Goal: Navigation & Orientation: Find specific page/section

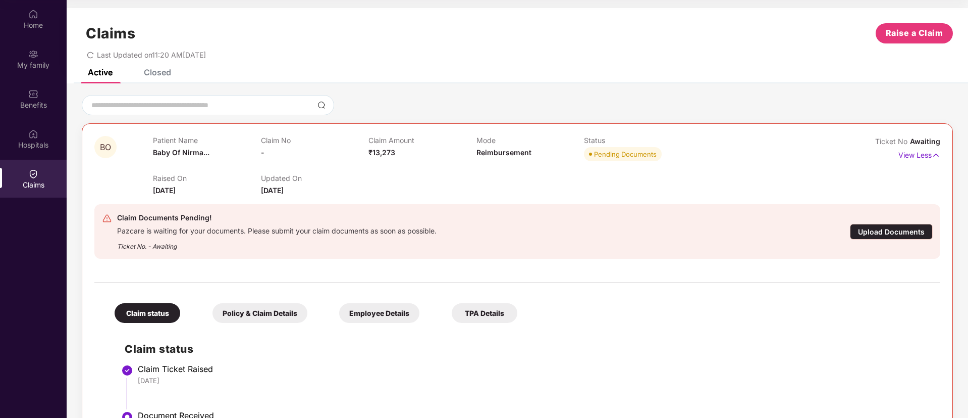
scroll to position [20, 0]
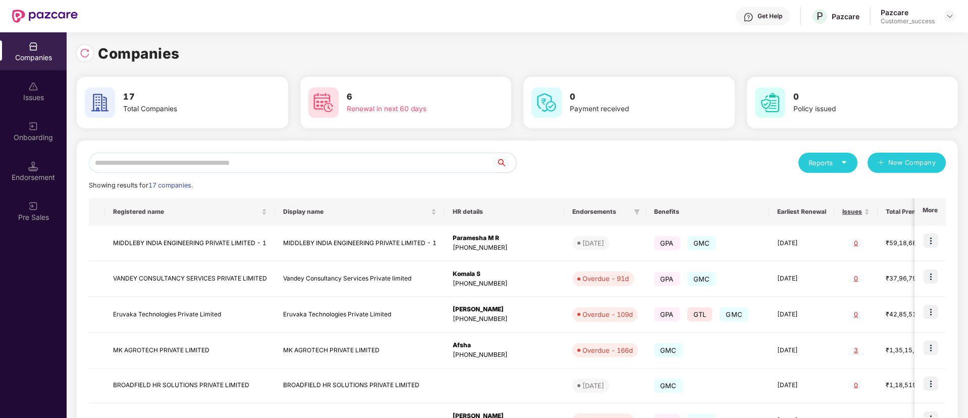
click at [297, 167] on input "text" at bounding box center [292, 162] width 407 height 20
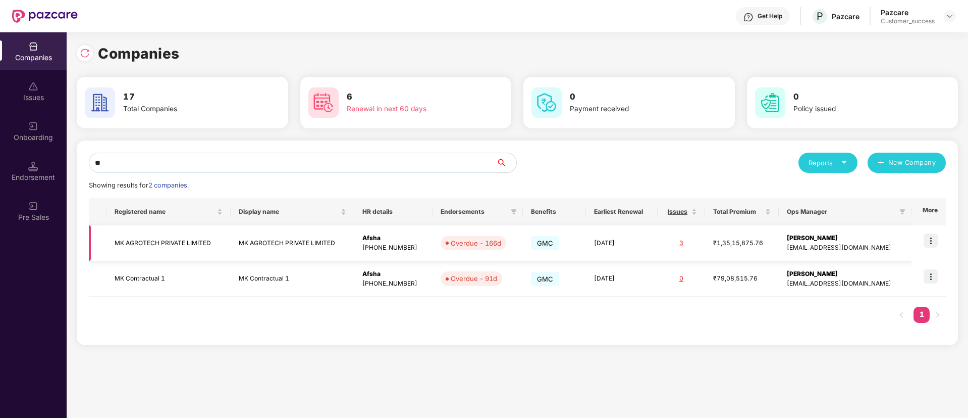
type input "**"
click at [223, 229] on td "MK AGROTECH PRIVATE LIMITED" at bounding box center [169, 243] width 124 height 36
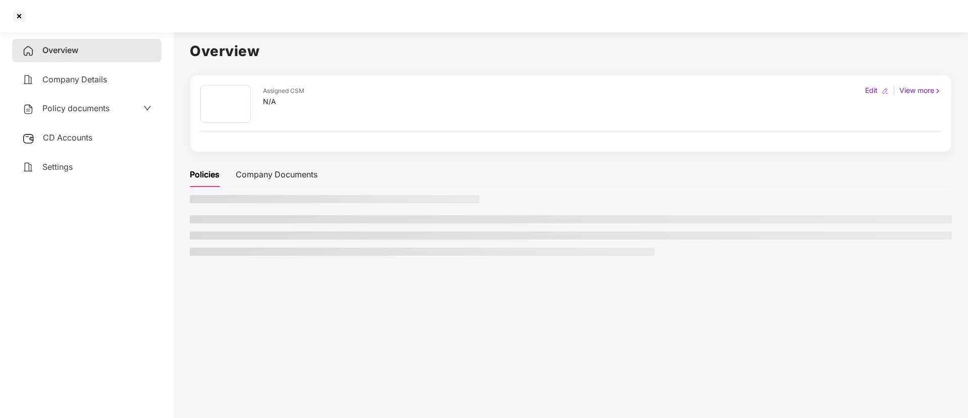
click at [223, 229] on ul at bounding box center [571, 235] width 762 height 40
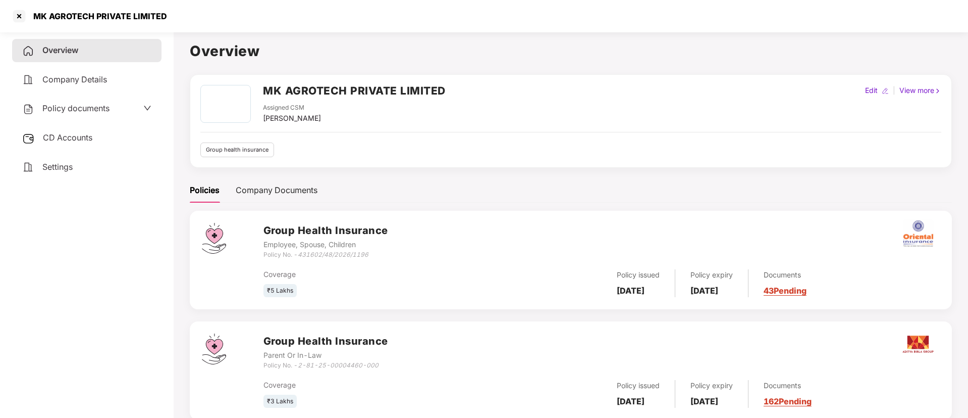
click at [107, 116] on div "Policy documents" at bounding box center [86, 108] width 149 height 23
click at [98, 107] on span "Policy documents" at bounding box center [75, 108] width 67 height 10
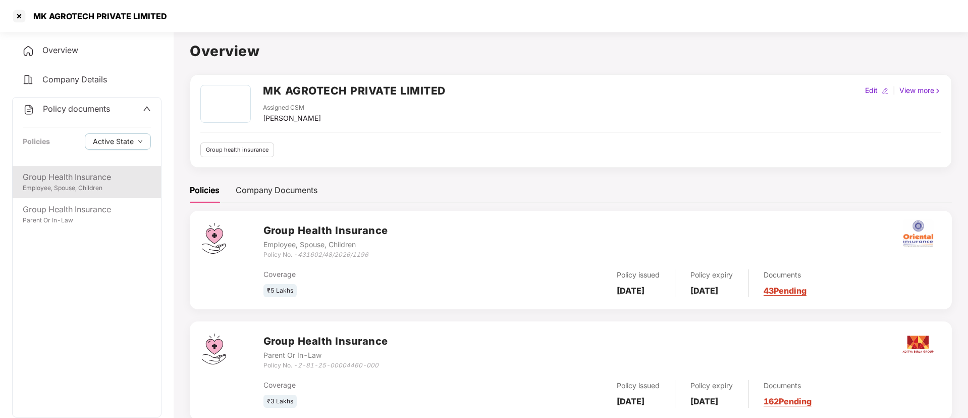
click at [82, 175] on div "Group Health Insurance" at bounding box center [87, 177] width 128 height 13
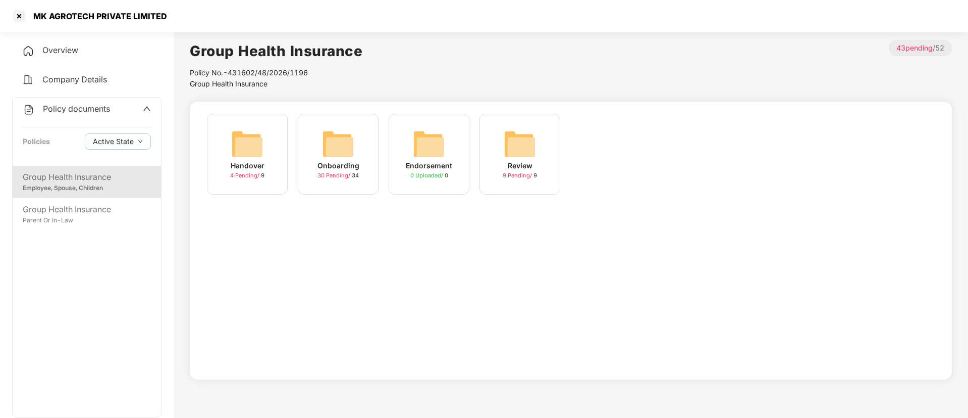
click at [355, 158] on div "Onboarding 30 Pending / 34" at bounding box center [338, 154] width 81 height 81
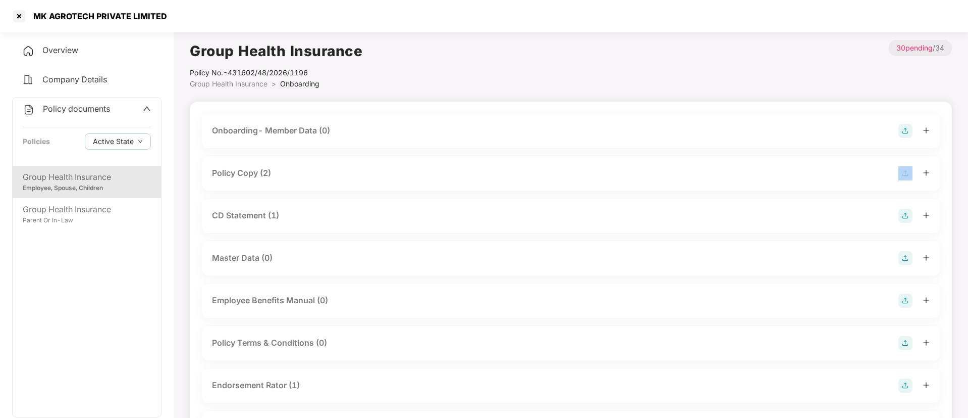
click at [355, 158] on div "Policy Copy (2)" at bounding box center [571, 173] width 738 height 34
click at [462, 169] on div "Policy Copy (2)" at bounding box center [571, 173] width 718 height 14
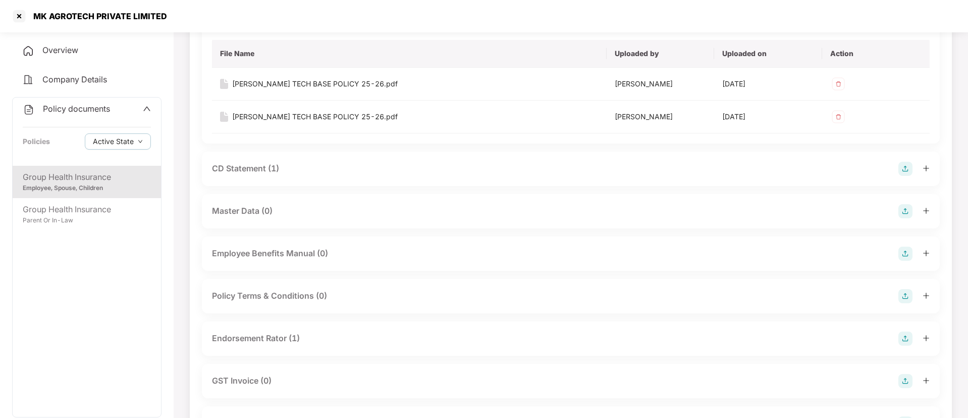
scroll to position [155, 0]
click at [344, 163] on div "CD Statement (1)" at bounding box center [571, 167] width 718 height 14
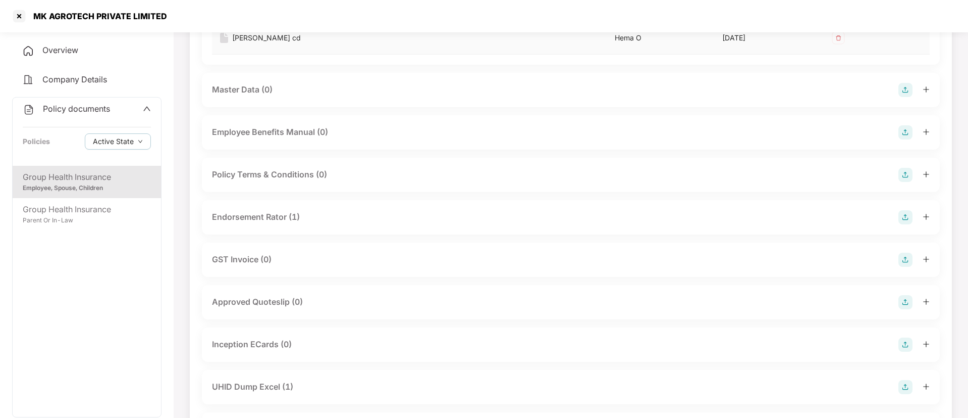
scroll to position [349, 0]
click at [336, 210] on div "Endorsement Rator (1)" at bounding box center [571, 214] width 718 height 14
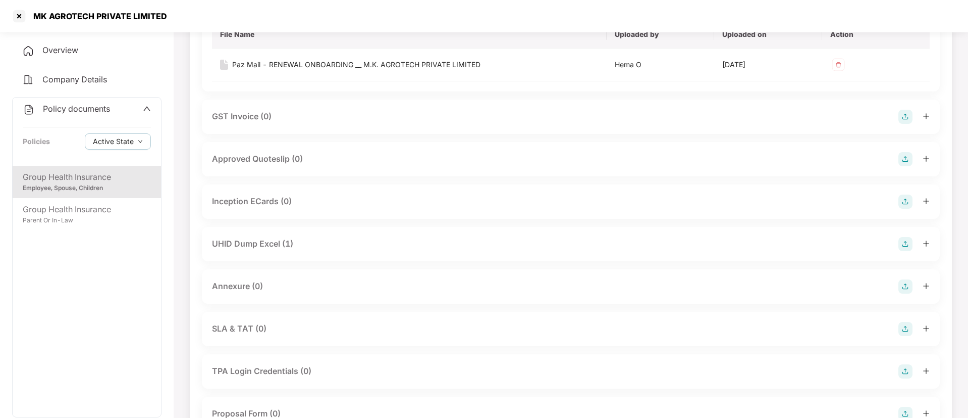
scroll to position [659, 0]
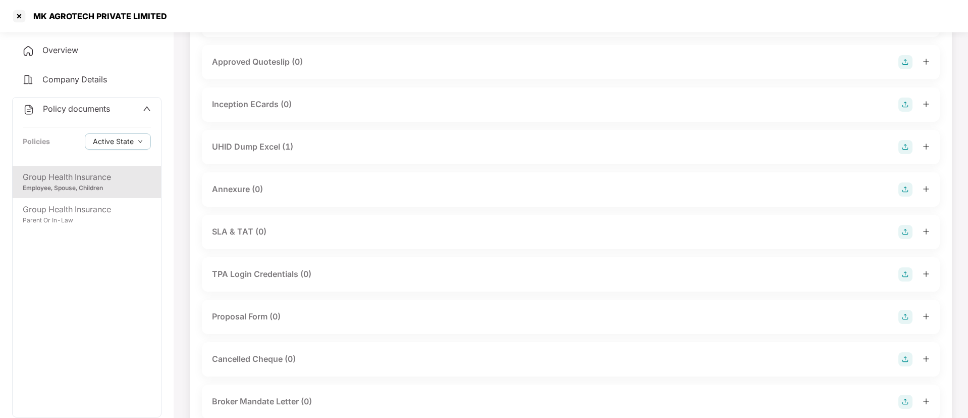
click at [301, 187] on div "Annexure (0)" at bounding box center [571, 189] width 718 height 14
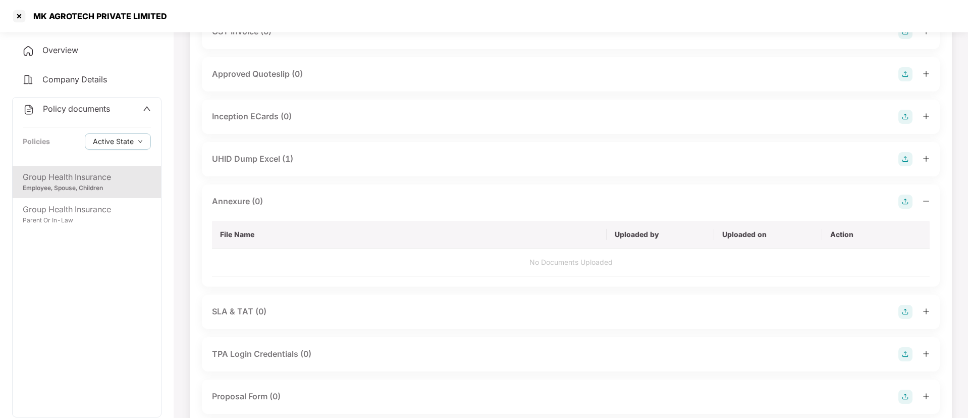
scroll to position [651, 0]
click at [905, 200] on img at bounding box center [906, 197] width 14 height 14
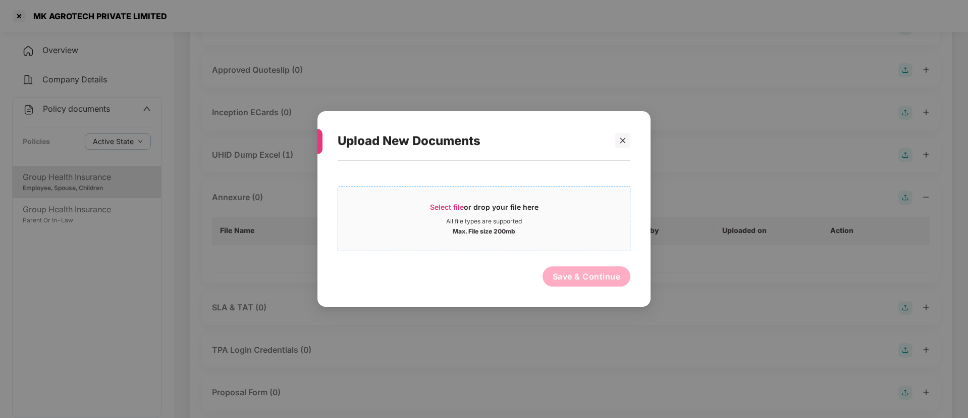
click at [445, 204] on span "Select file" at bounding box center [447, 206] width 34 height 9
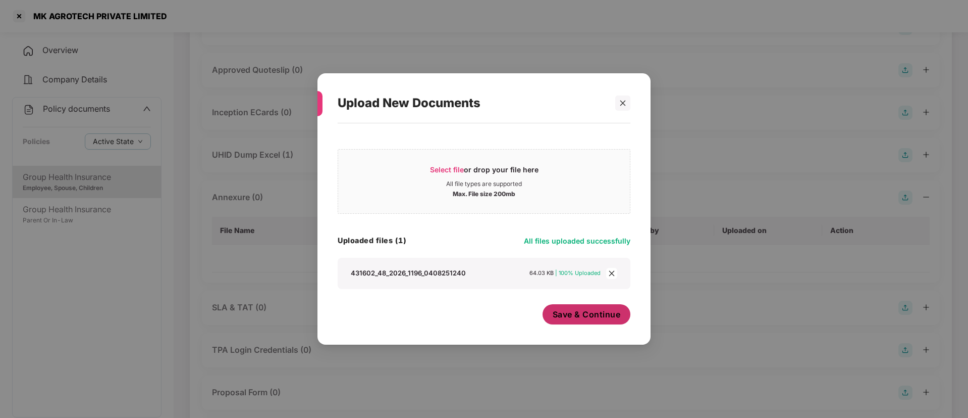
click at [578, 322] on button "Save & Continue" at bounding box center [587, 314] width 88 height 20
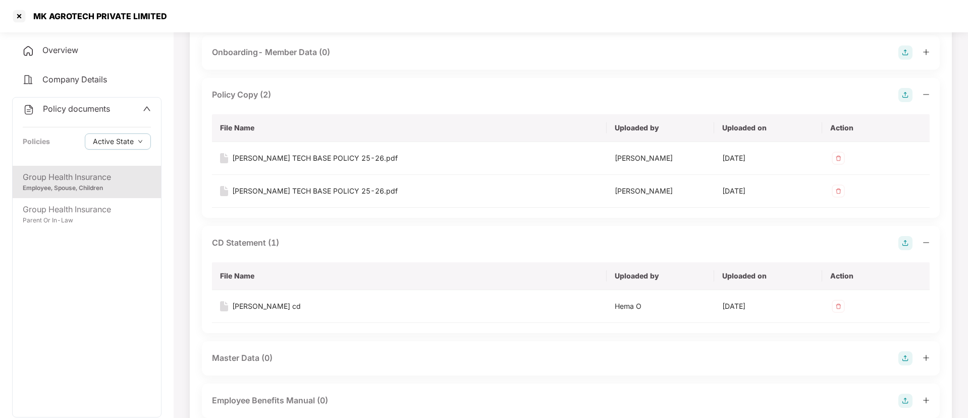
scroll to position [0, 0]
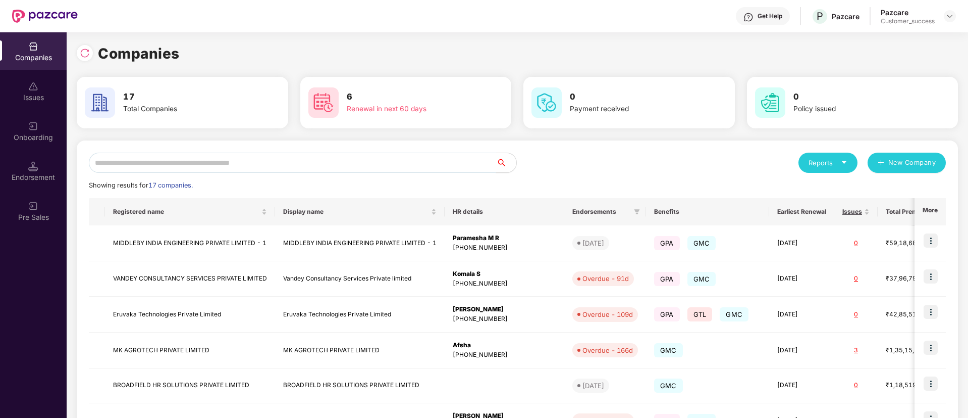
click at [345, 156] on input "text" at bounding box center [292, 162] width 407 height 20
click at [956, 13] on div at bounding box center [950, 16] width 12 height 12
click at [917, 41] on div "User view" at bounding box center [903, 40] width 131 height 20
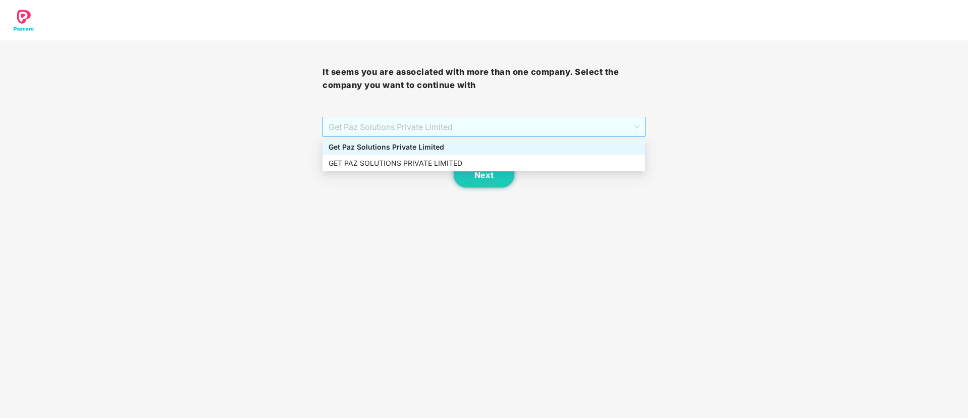
click at [619, 125] on span "Get Paz Solutions Private Limited" at bounding box center [484, 126] width 311 height 19
click at [576, 161] on div "GET PAZ SOLUTIONS PRIVATE LIMITED" at bounding box center [484, 163] width 311 height 11
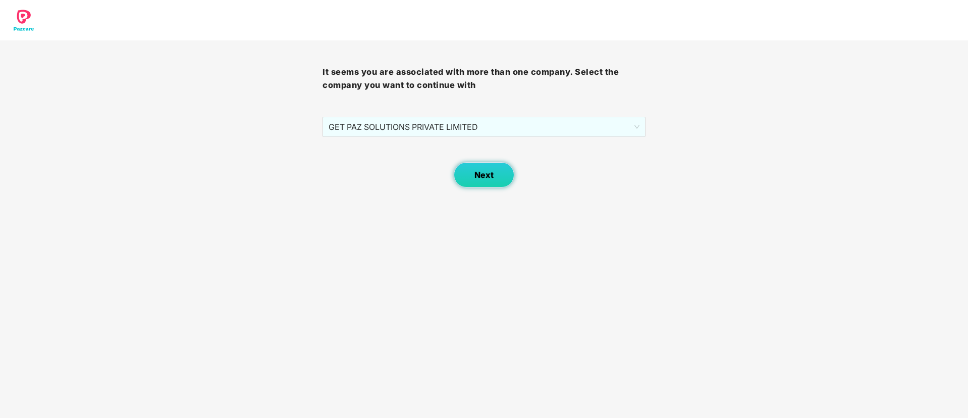
click at [473, 173] on button "Next" at bounding box center [484, 174] width 61 height 25
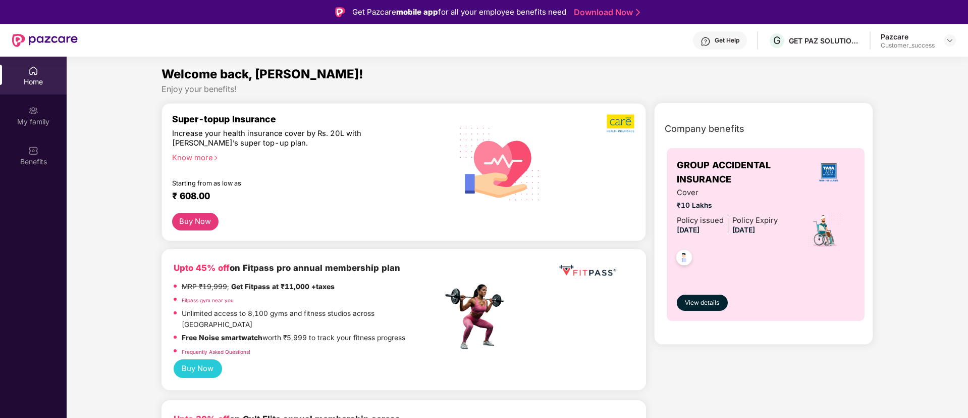
click at [955, 34] on div at bounding box center [950, 40] width 12 height 12
click at [951, 38] on img at bounding box center [950, 40] width 8 height 8
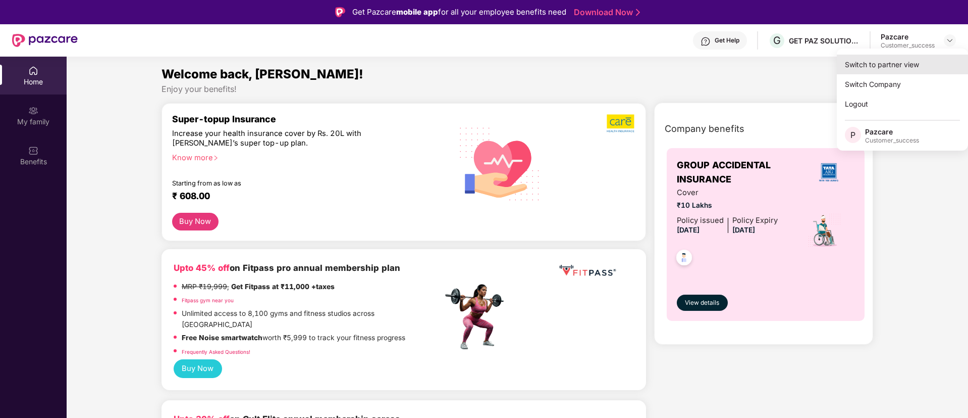
click at [918, 62] on div "Switch to partner view" at bounding box center [902, 65] width 131 height 20
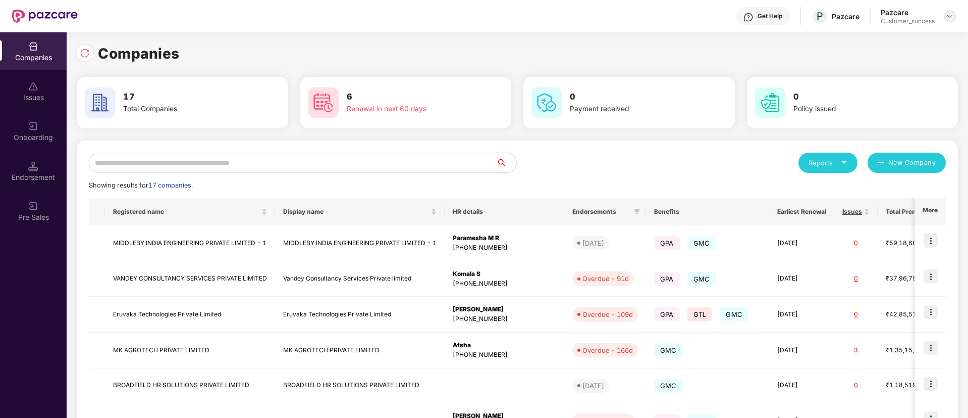
click at [951, 12] on img at bounding box center [950, 16] width 8 height 8
click at [919, 43] on div "User view" at bounding box center [903, 40] width 131 height 20
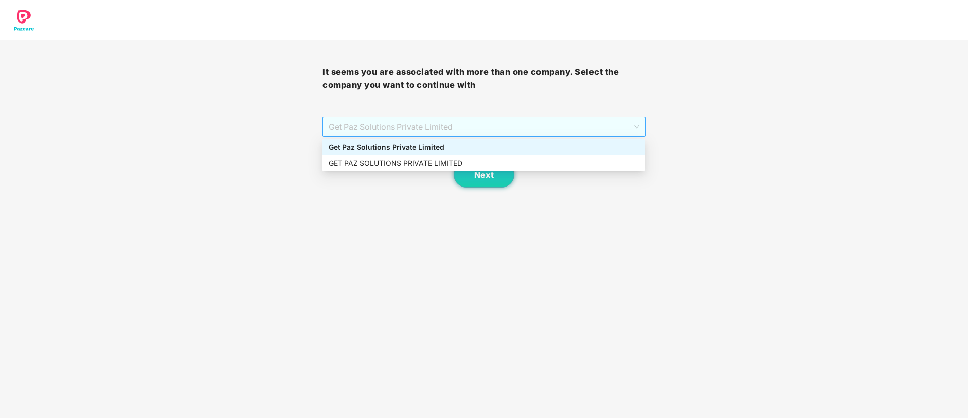
click at [590, 129] on span "Get Paz Solutions Private Limited" at bounding box center [484, 126] width 311 height 19
click at [560, 159] on div "GET PAZ SOLUTIONS PRIVATE LIMITED" at bounding box center [484, 163] width 311 height 11
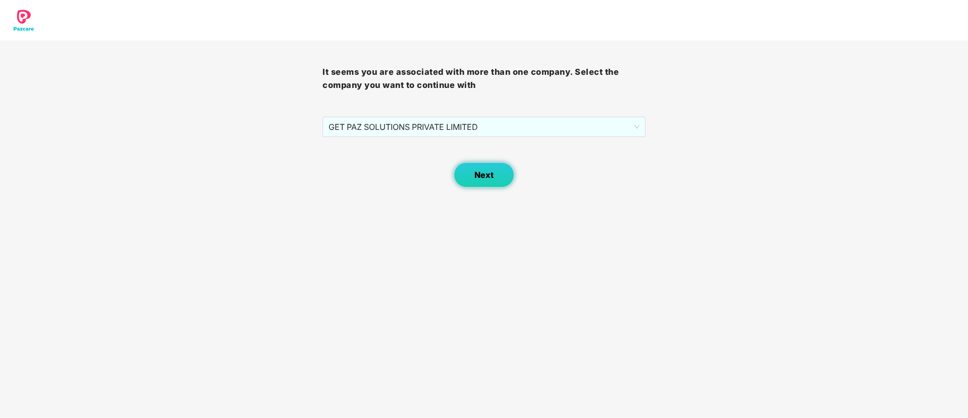
click at [494, 170] on button "Next" at bounding box center [484, 174] width 61 height 25
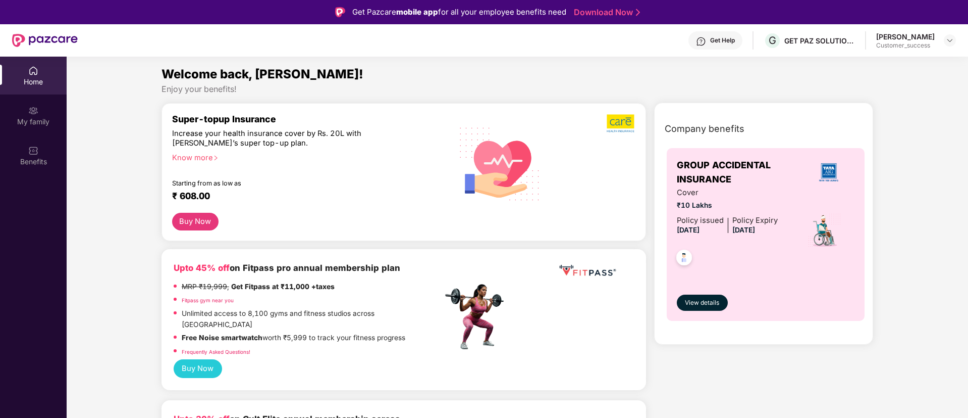
click at [956, 35] on header "Get Help G GET PAZ SOLUTIONS PRIVATE LIMTED Ronak Shashikant Majalkar Customer_…" at bounding box center [484, 40] width 968 height 32
click at [951, 38] on img at bounding box center [950, 40] width 8 height 8
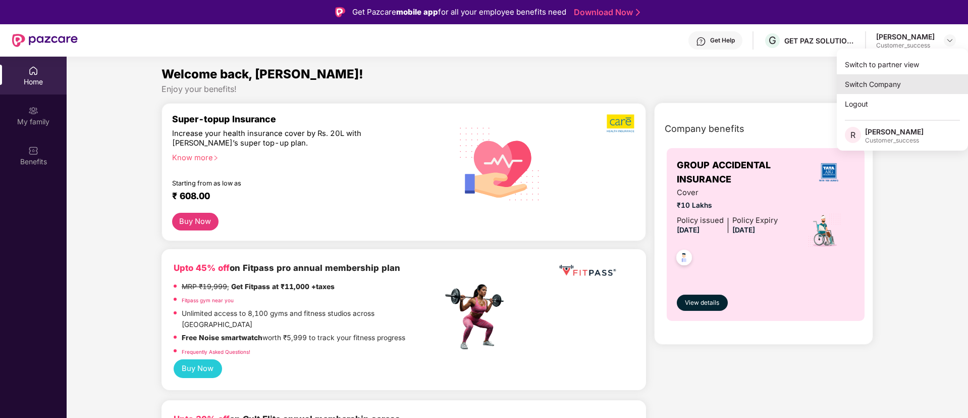
click at [931, 79] on div "Switch Company" at bounding box center [902, 84] width 131 height 20
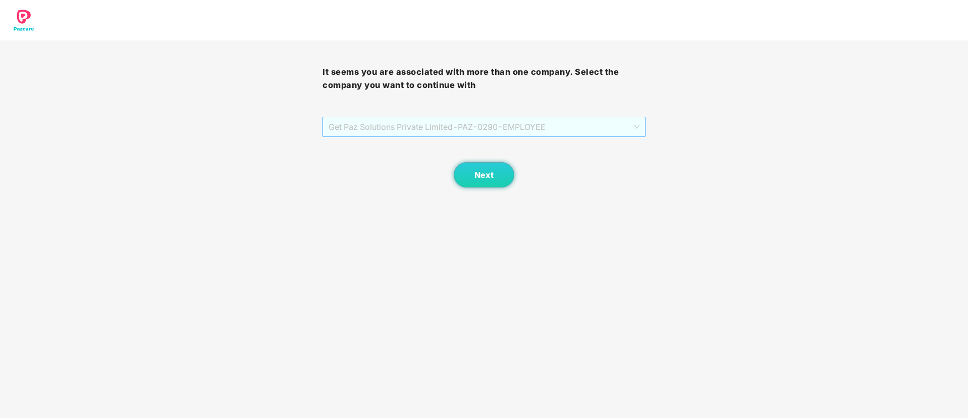
click at [618, 118] on span "Get Paz Solutions Private Limited - PAZ-0290 - EMPLOYEE" at bounding box center [484, 126] width 311 height 19
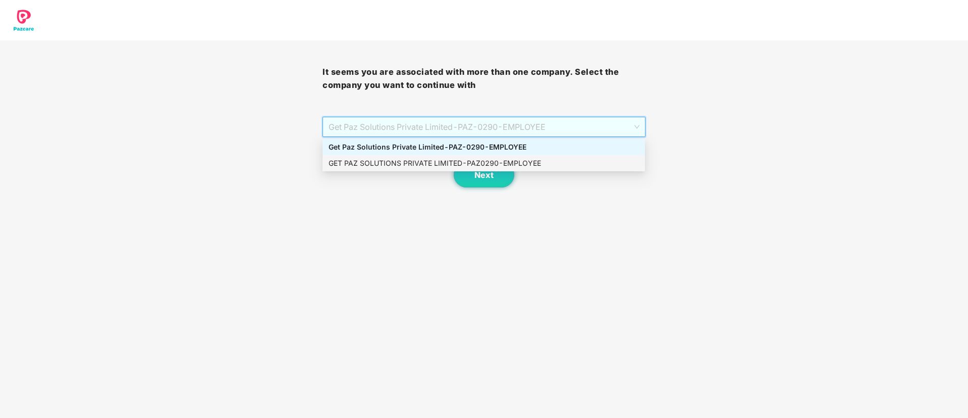
click at [570, 156] on div "GET PAZ SOLUTIONS PRIVATE LIMITED - PAZ0290 - EMPLOYEE" at bounding box center [484, 163] width 323 height 16
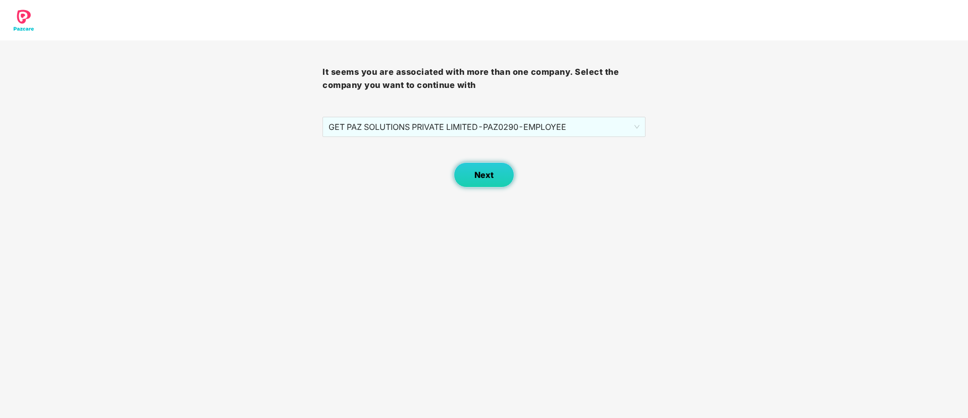
click at [500, 166] on button "Next" at bounding box center [484, 174] width 61 height 25
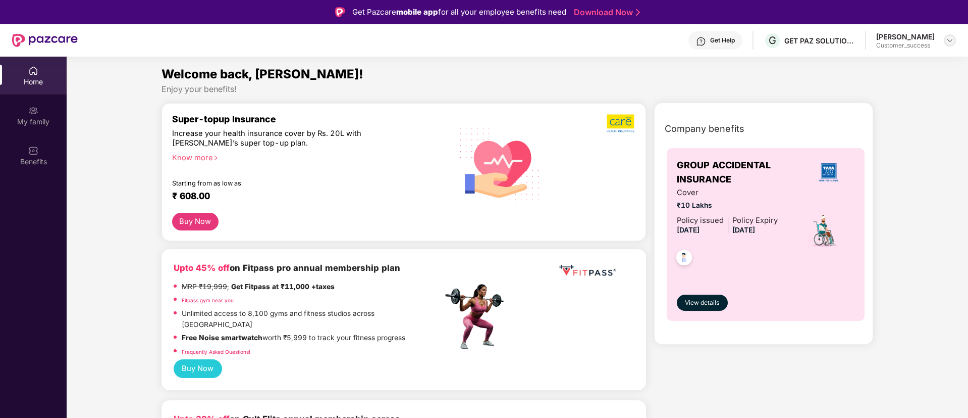
click at [952, 38] on img at bounding box center [950, 40] width 8 height 8
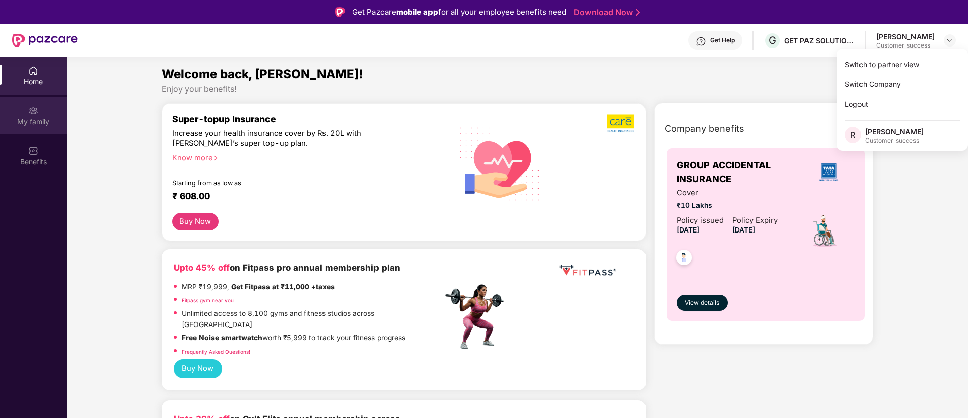
click at [29, 130] on div "My family" at bounding box center [33, 115] width 67 height 38
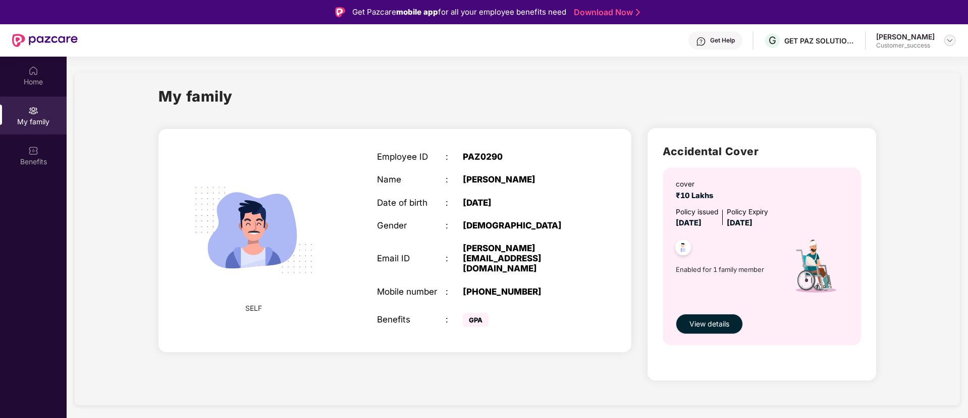
click at [946, 44] on div at bounding box center [950, 40] width 12 height 12
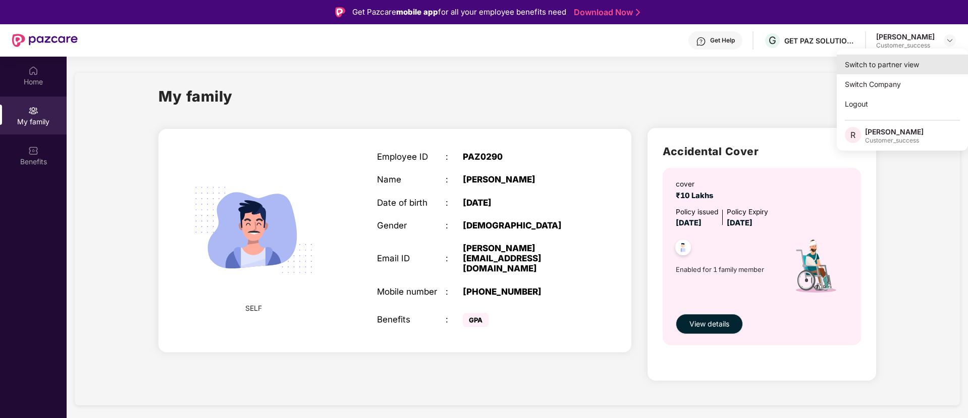
click at [925, 59] on div "Switch to partner view" at bounding box center [902, 65] width 131 height 20
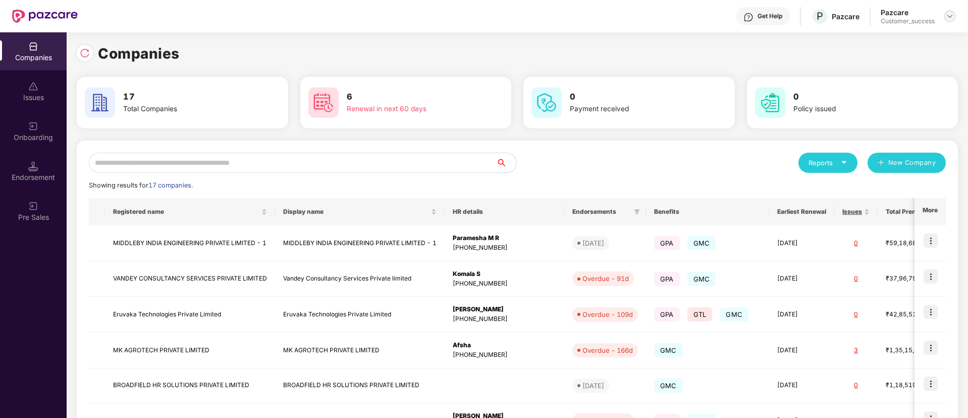
click at [946, 20] on div at bounding box center [950, 16] width 12 height 12
click at [914, 48] on div "User view" at bounding box center [903, 40] width 131 height 20
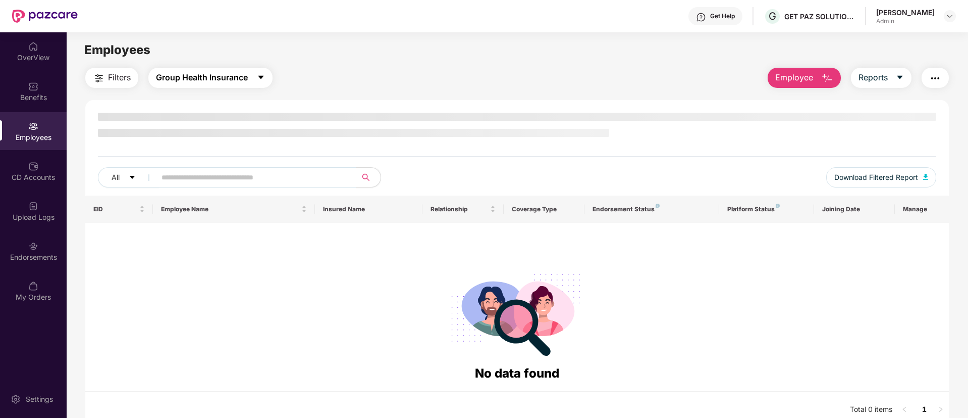
click at [255, 79] on button "Group Health Insurance" at bounding box center [210, 78] width 124 height 20
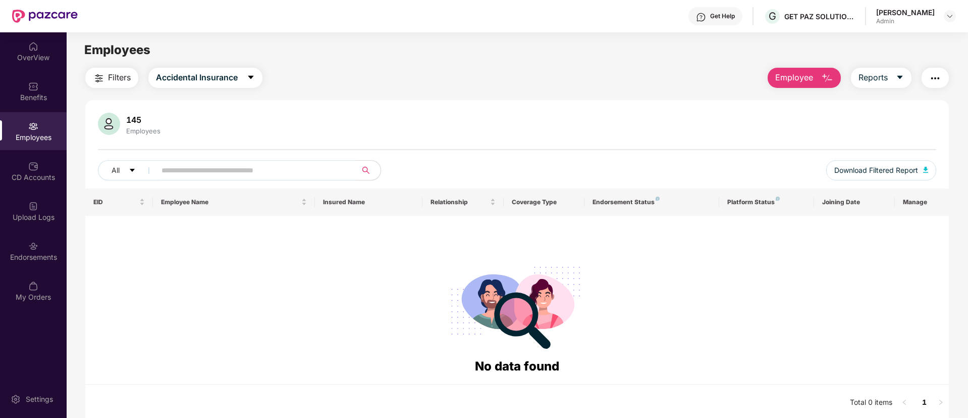
click at [957, 26] on header "Get Help G GET PAZ SOLUTIONS PRIVATE LIMTED [PERSON_NAME] Majalkar Admin" at bounding box center [484, 16] width 968 height 32
click at [955, 10] on div at bounding box center [950, 16] width 12 height 12
click at [953, 13] on img at bounding box center [950, 16] width 8 height 8
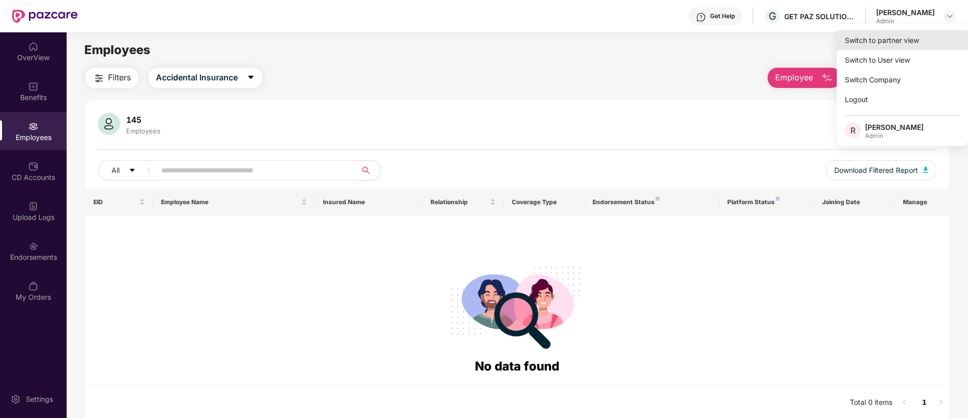
click at [904, 47] on div "Switch to partner view" at bounding box center [902, 40] width 131 height 20
